Goal: Task Accomplishment & Management: Use online tool/utility

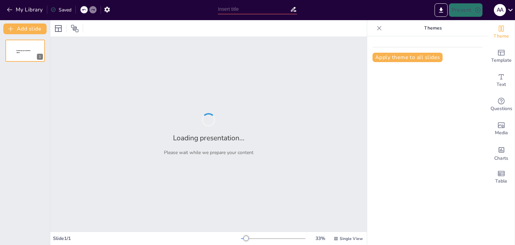
type input "La vida y obra de [PERSON_NAME]"
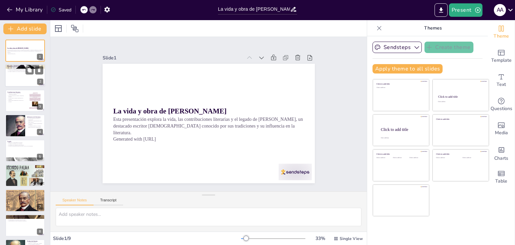
click at [14, 85] on div at bounding box center [25, 75] width 40 height 23
type textarea "Ricardo Palma, nacido en Lima, Perú, el 7 de febrero de 1833, es una figura cla…"
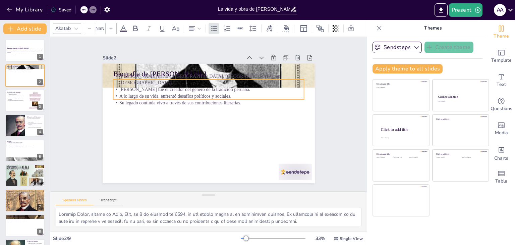
click at [180, 86] on p "[PERSON_NAME] fue el creador del género de la tradición peruana." at bounding box center [208, 89] width 191 height 7
type input "32"
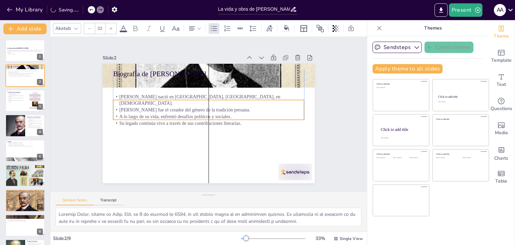
drag, startPoint x: 180, startPoint y: 85, endPoint x: 180, endPoint y: 105, distance: 20.4
click at [180, 107] on p "[PERSON_NAME] fue el creador del género de la tradición peruana." at bounding box center [208, 110] width 191 height 7
click at [90, 133] on div "Slide 1 La vida y obra de Ricardo Palma Esta presentación explora la vida, las …" at bounding box center [209, 114] width 250 height 138
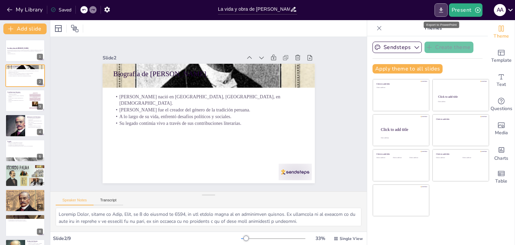
click at [441, 8] on icon "Export to PowerPoint" at bounding box center [441, 9] width 4 height 5
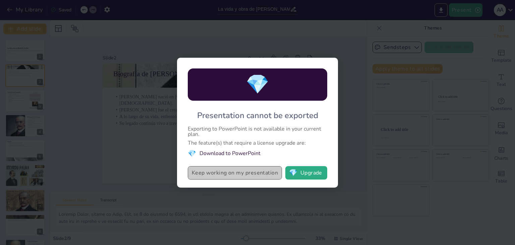
click at [234, 175] on button "Keep working on my presentation" at bounding box center [235, 172] width 94 height 13
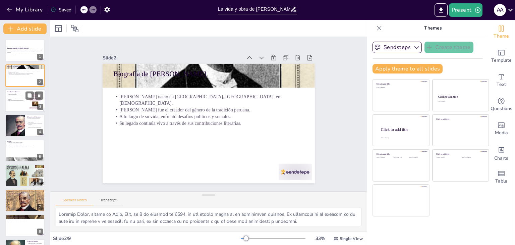
click at [22, 97] on p "Su estilo único ha dejado una marca en la literatura." at bounding box center [16, 98] width 18 height 2
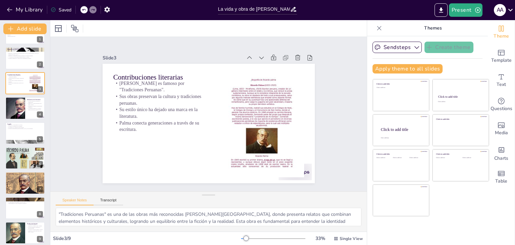
scroll to position [22, 0]
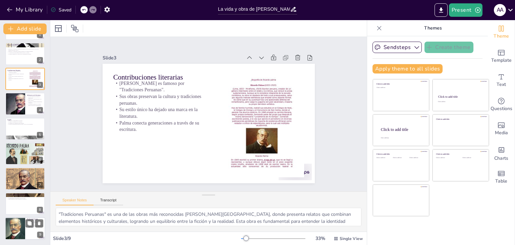
click at [18, 225] on div at bounding box center [14, 228] width 31 height 23
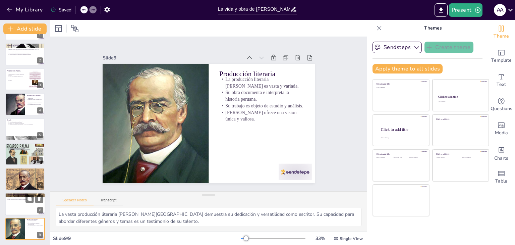
click at [19, 202] on div at bounding box center [25, 203] width 40 height 23
type textarea "La influencia del romanticismo en la literatura peruana es significativa, ya qu…"
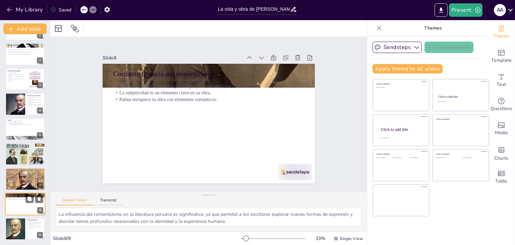
scroll to position [22, 0]
click at [107, 201] on button "Transcript" at bounding box center [108, 201] width 30 height 7
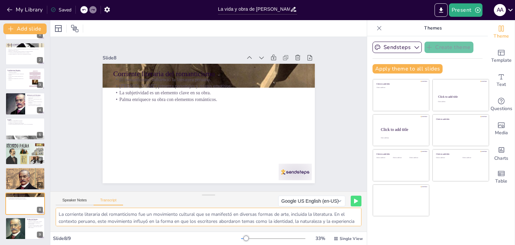
scroll to position [0, 0]
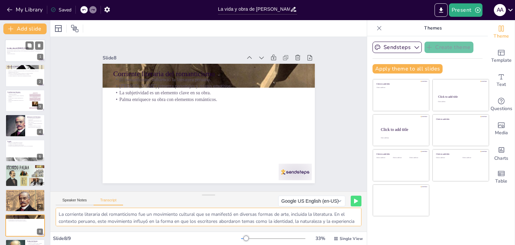
click at [11, 53] on p "Generated with [URL]" at bounding box center [25, 53] width 36 height 1
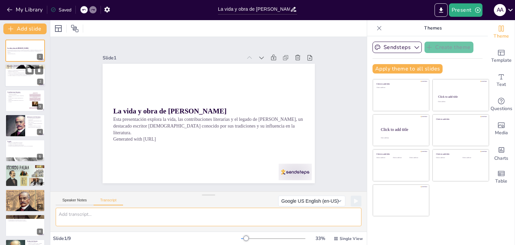
click at [14, 74] on p "A lo largo de su vida, enfrentó desafíos políticos y sociales." at bounding box center [25, 74] width 36 height 1
type textarea "Ricardo Palma nació el 7 de febrero de 1833 en Lima, Perú. Fue un escritor, per…"
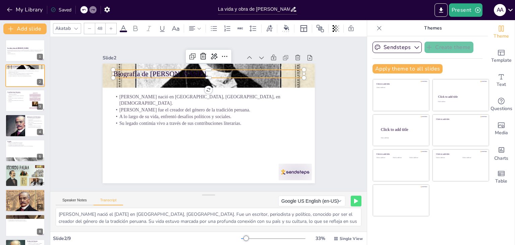
click at [161, 73] on p "Biografía de [PERSON_NAME]" at bounding box center [235, 83] width 148 height 135
click at [124, 73] on p "Biografía de [PERSON_NAME]" at bounding box center [208, 74] width 191 height 10
click at [212, 70] on p "Biografía de [PERSON_NAME]" at bounding box center [208, 74] width 191 height 10
drag, startPoint x: 212, startPoint y: 70, endPoint x: 144, endPoint y: 74, distance: 68.2
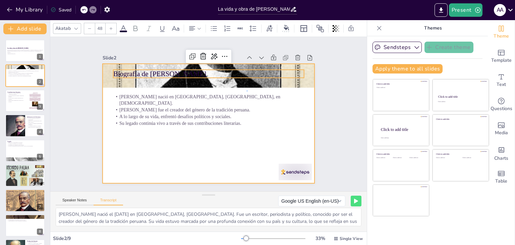
drag, startPoint x: 144, startPoint y: 74, endPoint x: 247, endPoint y: 91, distance: 104.6
click at [247, 91] on div at bounding box center [209, 123] width 212 height 119
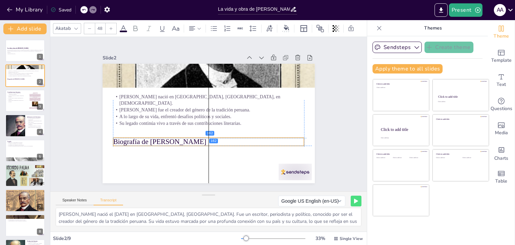
drag, startPoint x: 143, startPoint y: 70, endPoint x: 145, endPoint y: 138, distance: 68.7
click at [145, 138] on p "Biografía de [PERSON_NAME]" at bounding box center [208, 142] width 191 height 10
click at [193, 139] on p "Biografía de [PERSON_NAME]" at bounding box center [208, 142] width 191 height 10
click at [193, 139] on p "Biografía de [PERSON_NAME]" at bounding box center [202, 140] width 189 height 49
click at [185, 138] on p "Biografía de [PERSON_NAME]" at bounding box center [208, 142] width 191 height 10
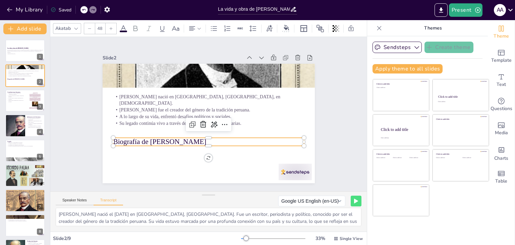
click at [376, 25] on icon at bounding box center [379, 28] width 7 height 7
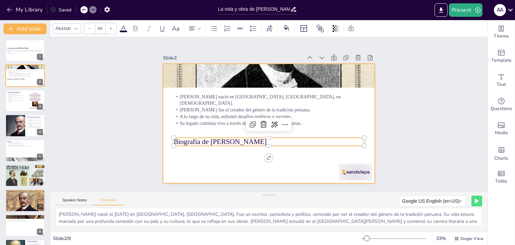
click at [206, 92] on div at bounding box center [267, 123] width 223 height 141
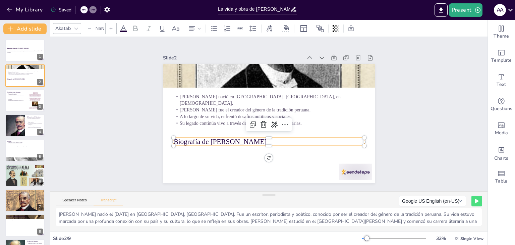
type input "48"
click at [205, 137] on p "Biografía de [PERSON_NAME]" at bounding box center [268, 142] width 191 height 10
drag, startPoint x: 253, startPoint y: 138, endPoint x: 169, endPoint y: 138, distance: 84.1
click at [173, 138] on p "Biografía de [PERSON_NAME]" at bounding box center [268, 142] width 191 height 10
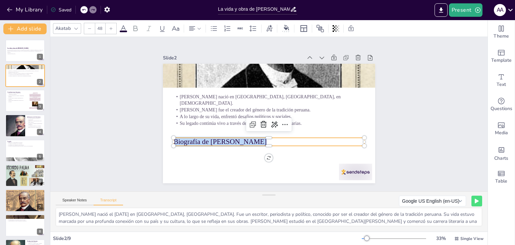
copy p "Biografía de [PERSON_NAME]"
click at [147, 108] on div "Slide 1 La vida y obra de Ricardo Palma Esta presentación explora la vida, las …" at bounding box center [269, 114] width 250 height 138
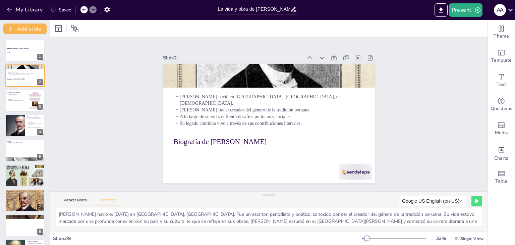
scroll to position [22, 0]
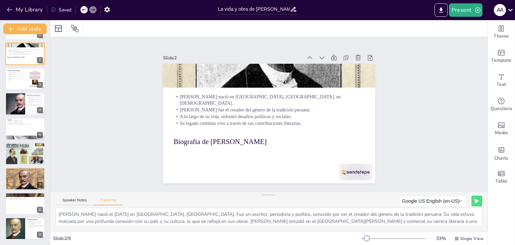
click at [52, 210] on div "Ricardo Palma nació el 7 de febrero de 1833 en Lima, Perú. Fue un escritor, per…" at bounding box center [268, 219] width 437 height 24
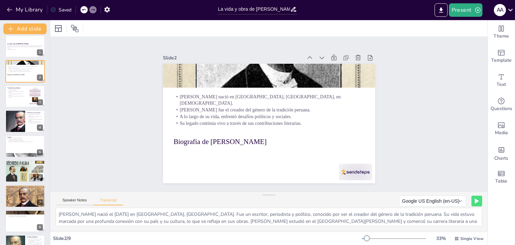
scroll to position [0, 0]
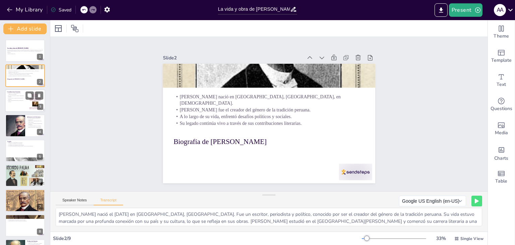
click at [21, 99] on p "Su estilo único ha dejado una marca en la literatura." at bounding box center [16, 98] width 18 height 2
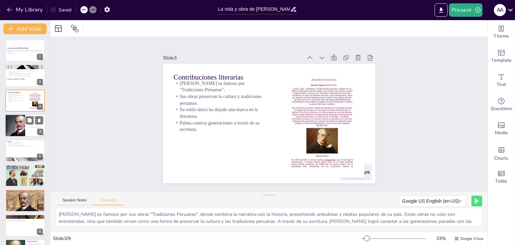
click at [16, 121] on div at bounding box center [15, 125] width 41 height 23
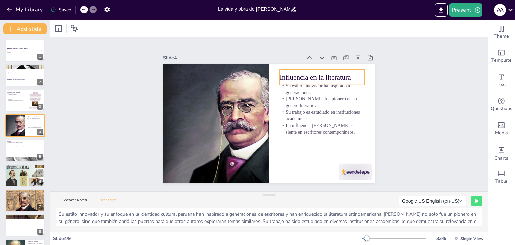
click at [302, 76] on p "Influencia en la literatura" at bounding box center [321, 77] width 85 height 10
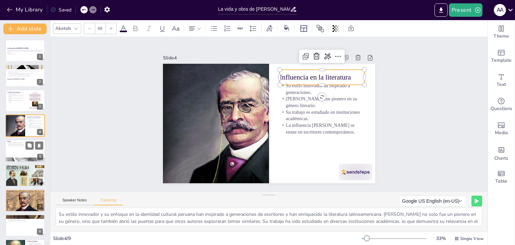
click at [21, 145] on p "Su obra es reconocida en [GEOGRAPHIC_DATA] y en el extranjero." at bounding box center [25, 145] width 36 height 1
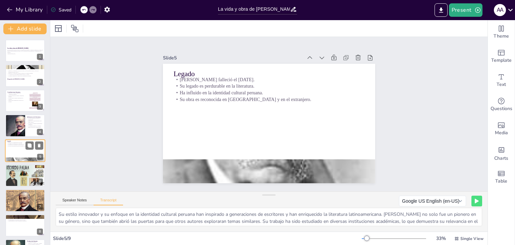
type textarea "Ricardo Palma falleció el 6 de diciembre de 1919, dejando un legado perdurable …"
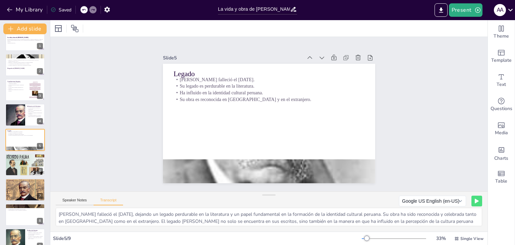
click at [21, 152] on div "La vida y obra de Ricardo Palma Esta presentación explora la vida, las contribu…" at bounding box center [25, 139] width 50 height 221
click at [49, 184] on div at bounding box center [50, 132] width 3 height 224
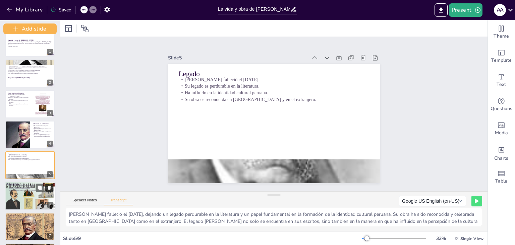
click at [47, 189] on button at bounding box center [49, 188] width 8 height 8
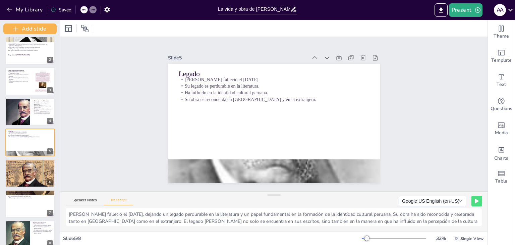
scroll to position [42, 0]
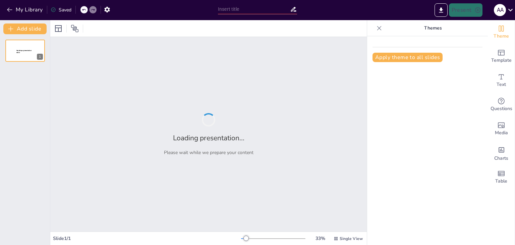
type input "La vida y obra de [PERSON_NAME]"
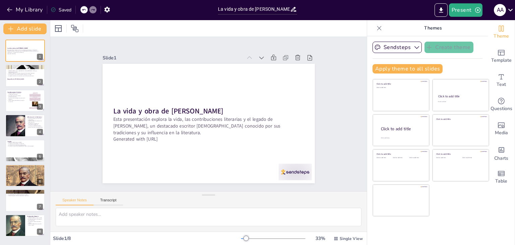
click at [84, 8] on icon at bounding box center [84, 10] width 4 height 4
click at [23, 75] on p "Su legado continúa vivo a través de sus contribuciones literarias." at bounding box center [25, 75] width 36 height 1
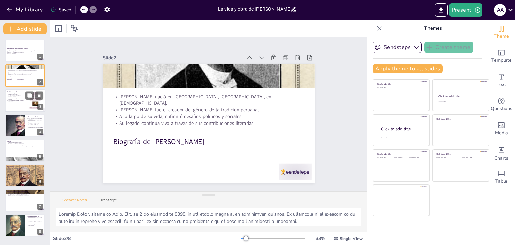
click at [23, 107] on div at bounding box center [25, 100] width 40 height 23
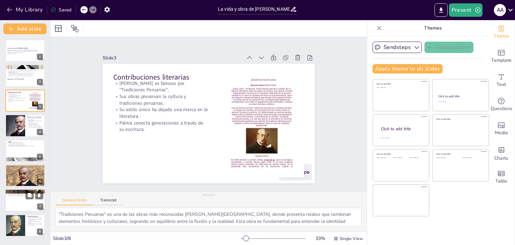
click at [15, 204] on div at bounding box center [25, 200] width 40 height 23
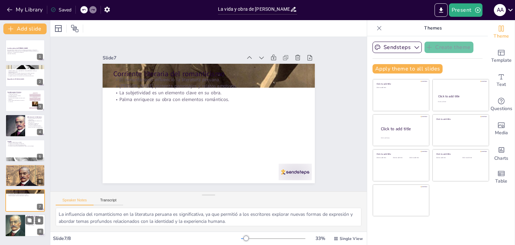
click at [15, 227] on div at bounding box center [14, 225] width 31 height 23
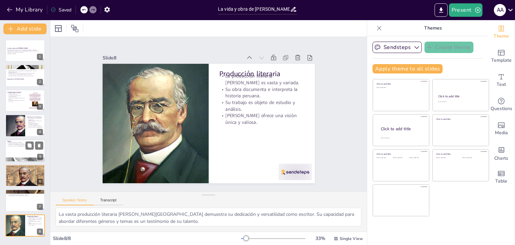
click at [17, 157] on div at bounding box center [25, 159] width 40 height 58
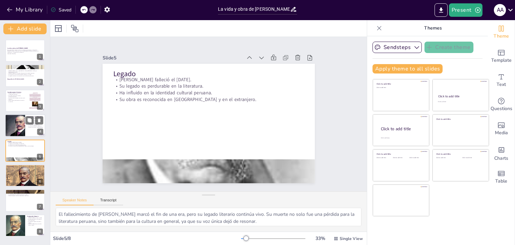
click at [19, 116] on div at bounding box center [15, 125] width 41 height 23
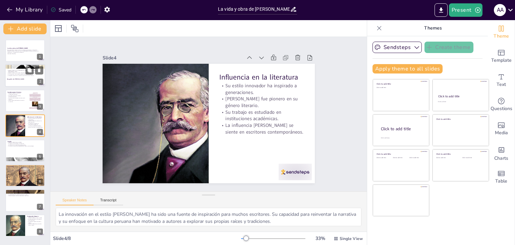
click at [19, 78] on p "Biografía de [PERSON_NAME]" at bounding box center [25, 79] width 36 height 2
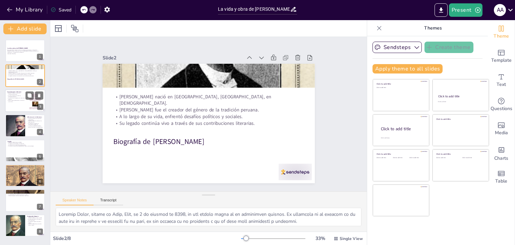
click at [17, 101] on p "Palma conecta generaciones a través de su escritura." at bounding box center [16, 101] width 18 height 2
type textarea ""Tradiciones Peruanas" es una de las obras más reconocidas [PERSON_NAME][GEOGRA…"
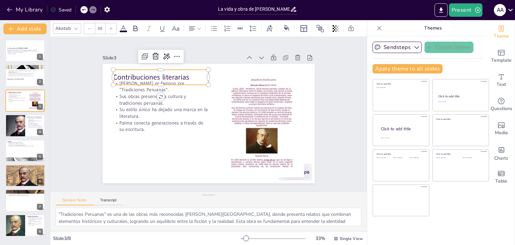
click at [134, 74] on p "Contribuciones literarias" at bounding box center [179, 61] width 91 height 48
click at [132, 74] on p "Contribuciones literarias" at bounding box center [160, 77] width 95 height 10
drag, startPoint x: 188, startPoint y: 76, endPoint x: 107, endPoint y: 72, distance: 80.5
click at [107, 72] on div "[PERSON_NAME] es famoso por "Tradiciones Peruanas". Sus obras preservan la cult…" at bounding box center [209, 123] width 212 height 119
copy span "Contribuciones literarias"
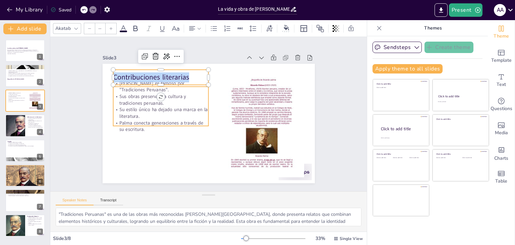
type input "32"
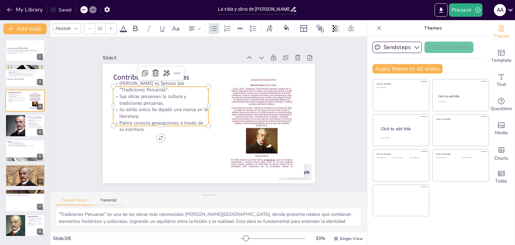
click at [136, 97] on p "Sus obras preservan la cultura y tradiciones peruanas." at bounding box center [162, 94] width 96 height 23
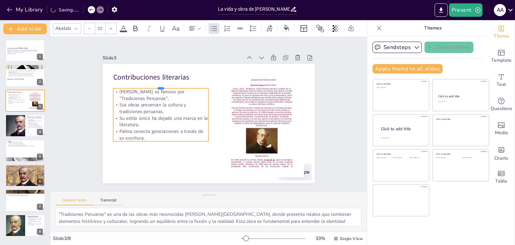
click at [130, 85] on div at bounding box center [160, 85] width 95 height 5
click at [19, 112] on div "La vida y obra de [PERSON_NAME] Esta presentación explora la vida, las contribu…" at bounding box center [25, 138] width 50 height 197
click at [19, 120] on div at bounding box center [15, 125] width 41 height 23
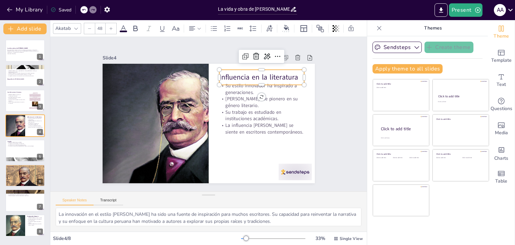
click at [266, 73] on p "Influencia en la literatura" at bounding box center [261, 77] width 85 height 10
click at [291, 75] on p "Influencia en la literatura" at bounding box center [264, 83] width 85 height 19
click at [291, 75] on p "Influencia en la literatura" at bounding box center [261, 77] width 85 height 10
click at [274, 54] on icon at bounding box center [277, 56] width 8 height 8
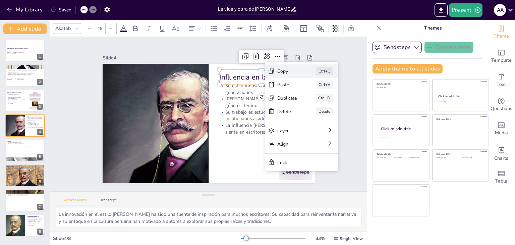
click at [327, 117] on div "Copy" at bounding box center [337, 121] width 20 height 8
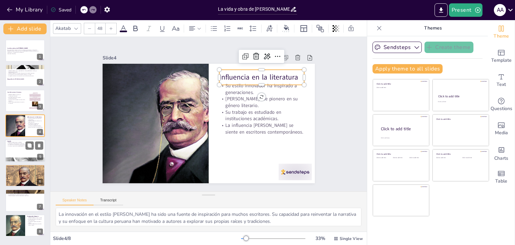
click at [34, 153] on div at bounding box center [25, 150] width 40 height 23
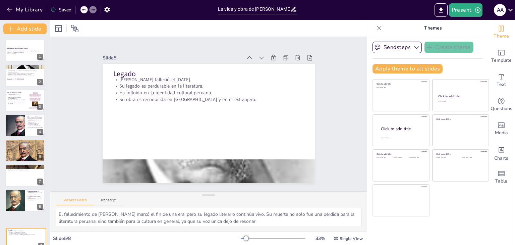
drag, startPoint x: 34, startPoint y: 153, endPoint x: 34, endPoint y: 246, distance: 92.5
click at [34, 244] on html "My Library Saved La vida y obra de [PERSON_NAME] Present A A Document fonts Aka…" at bounding box center [257, 122] width 515 height 245
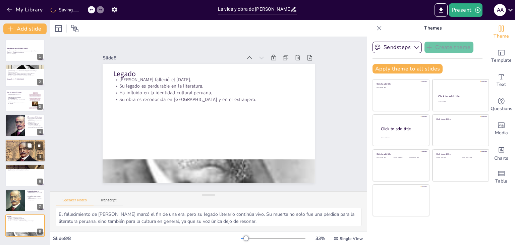
click at [18, 140] on p "Conclusión" at bounding box center [25, 141] width 36 height 2
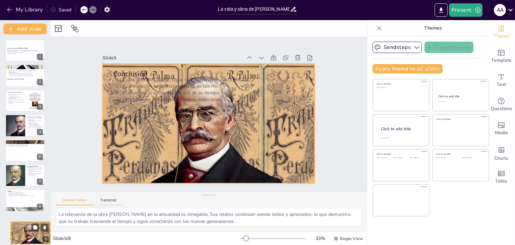
drag, startPoint x: 18, startPoint y: 140, endPoint x: 22, endPoint y: 234, distance: 94.6
click at [22, 221] on div "Conclusión La obra [PERSON_NAME] sigue siendo relevante [DATE] en día. Su contr…" at bounding box center [31, 221] width 40 height 0
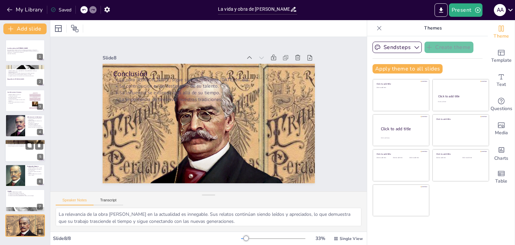
click at [19, 145] on p "Palma enriquece su obra con elementos románticos." at bounding box center [25, 145] width 36 height 1
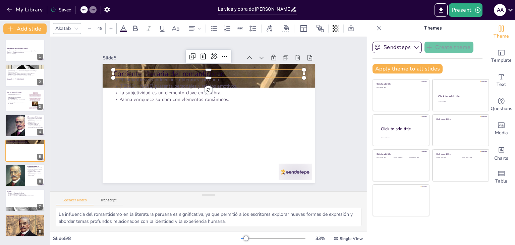
click at [170, 71] on p "Corriente literaria del romanticismo" at bounding box center [208, 74] width 191 height 10
click at [221, 71] on p "Corriente literaria del romanticismo" at bounding box center [212, 74] width 191 height 30
drag, startPoint x: 221, startPoint y: 71, endPoint x: 110, endPoint y: 68, distance: 111.3
click at [110, 68] on div "El romanticismo influenció la literatura peruana. [PERSON_NAME] presenta person…" at bounding box center [209, 123] width 212 height 119
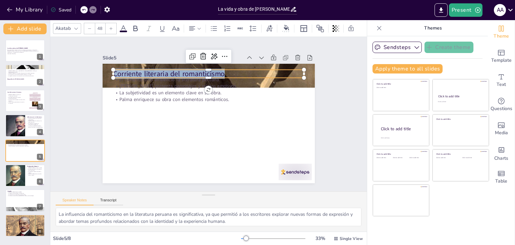
copy p "Corriente literaria del romanticismo"
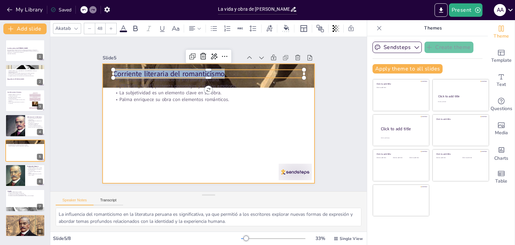
click at [149, 126] on div at bounding box center [209, 123] width 212 height 119
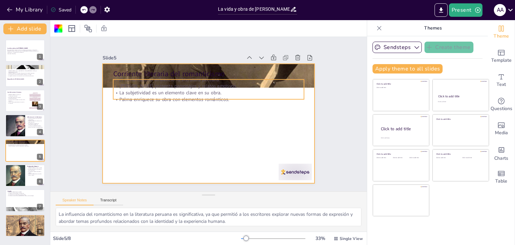
click at [148, 100] on p "Palma enriquece su obra con elementos románticos." at bounding box center [208, 99] width 191 height 7
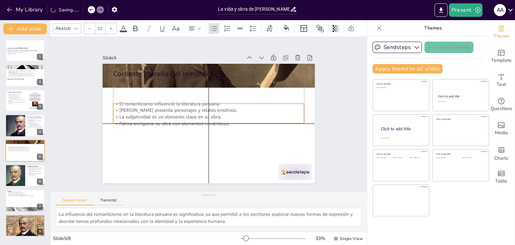
drag, startPoint x: 150, startPoint y: 91, endPoint x: 150, endPoint y: 114, distance: 22.8
click at [150, 114] on p "La subjetividad es un elemento clave en su obra." at bounding box center [208, 116] width 191 height 7
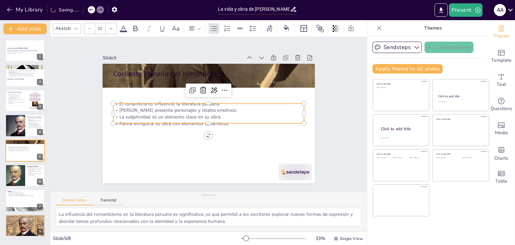
click at [71, 96] on div "Slide 1 La vida y obra de [PERSON_NAME] Esta presentación explora la vida, las …" at bounding box center [208, 114] width 348 height 244
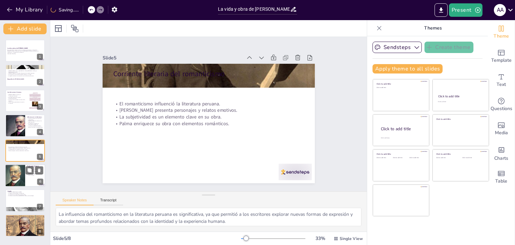
click at [22, 169] on div at bounding box center [14, 175] width 31 height 23
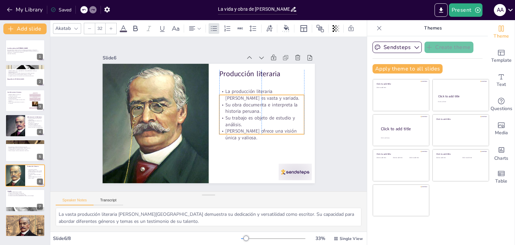
drag, startPoint x: 252, startPoint y: 92, endPoint x: 254, endPoint y: 108, distance: 15.5
click at [254, 108] on p "Su obra documenta e interpreta la historia peruana." at bounding box center [261, 107] width 85 height 13
click at [16, 200] on div at bounding box center [25, 200] width 40 height 23
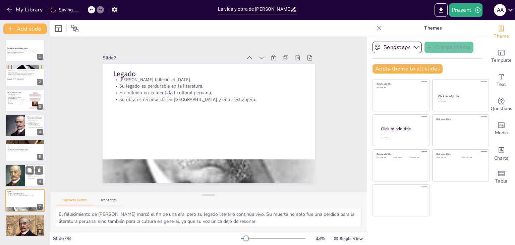
click at [23, 175] on div at bounding box center [14, 175] width 31 height 23
type textarea "La vasta producción literaria [PERSON_NAME][GEOGRAPHIC_DATA] demuestra su dedic…"
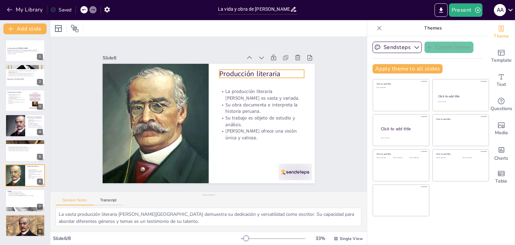
click at [281, 72] on p "Producción literaria" at bounding box center [265, 79] width 85 height 19
click at [281, 72] on p "Producción literaria" at bounding box center [264, 79] width 85 height 19
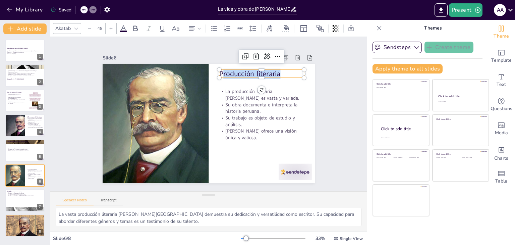
drag, startPoint x: 281, startPoint y: 72, endPoint x: 216, endPoint y: 71, distance: 65.0
click at [223, 71] on p "Producción literaria" at bounding box center [265, 79] width 85 height 19
click at [282, 74] on p "Producción literaria" at bounding box center [261, 74] width 85 height 10
drag, startPoint x: 282, startPoint y: 74, endPoint x: 220, endPoint y: 73, distance: 62.3
click at [220, 73] on p "Producción literaria" at bounding box center [261, 74] width 85 height 10
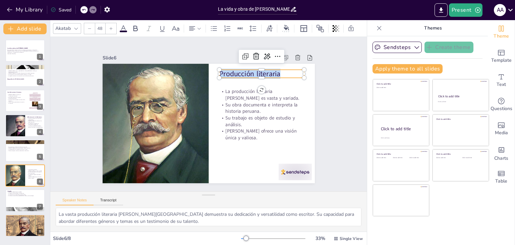
copy p "Producción literaria"
click at [212, 219] on textarea "La vasta producción literaria [PERSON_NAME][GEOGRAPHIC_DATA] demuestra su dedic…" at bounding box center [209, 216] width 306 height 18
click at [113, 202] on button "Transcript" at bounding box center [108, 201] width 30 height 7
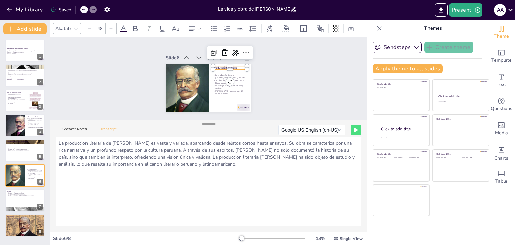
drag, startPoint x: 208, startPoint y: 196, endPoint x: 207, endPoint y: 125, distance: 71.0
drag, startPoint x: 207, startPoint y: 125, endPoint x: 225, endPoint y: 199, distance: 76.5
click at [225, 199] on textarea "La producción literaria de [PERSON_NAME] es vasta y variada, abarcando desde re…" at bounding box center [209, 180] width 306 height 89
click at [75, 127] on button "Speaker Notes" at bounding box center [75, 130] width 38 height 7
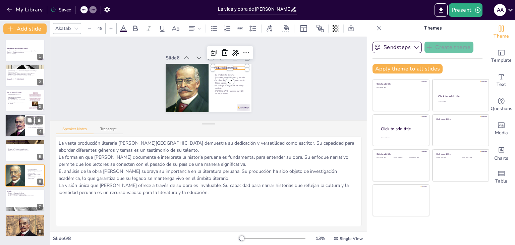
click at [17, 119] on div at bounding box center [15, 125] width 41 height 23
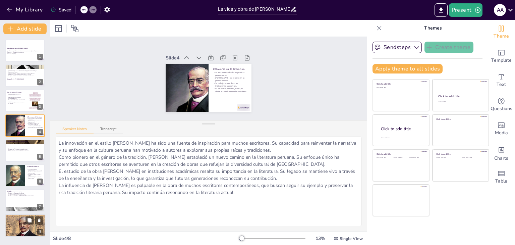
click at [25, 221] on div at bounding box center [25, 225] width 43 height 23
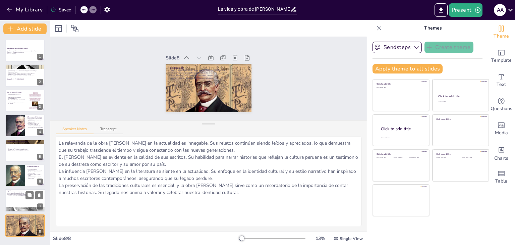
click at [16, 198] on div at bounding box center [25, 200] width 40 height 23
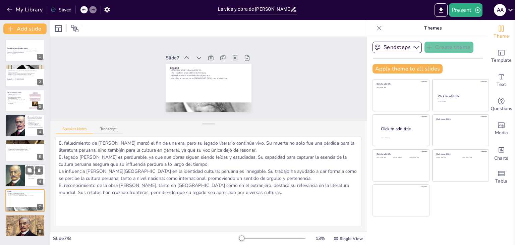
click at [11, 172] on div at bounding box center [14, 175] width 31 height 23
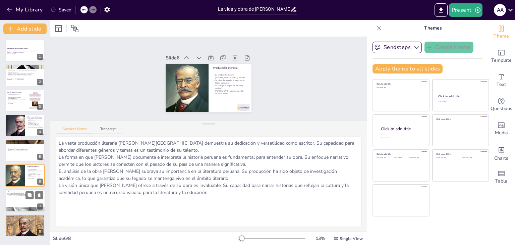
click at [22, 198] on div at bounding box center [25, 200] width 40 height 23
type textarea "El fallecimiento de [PERSON_NAME] marcó el fin de una era, pero su legado liter…"
